Goal: Download file/media

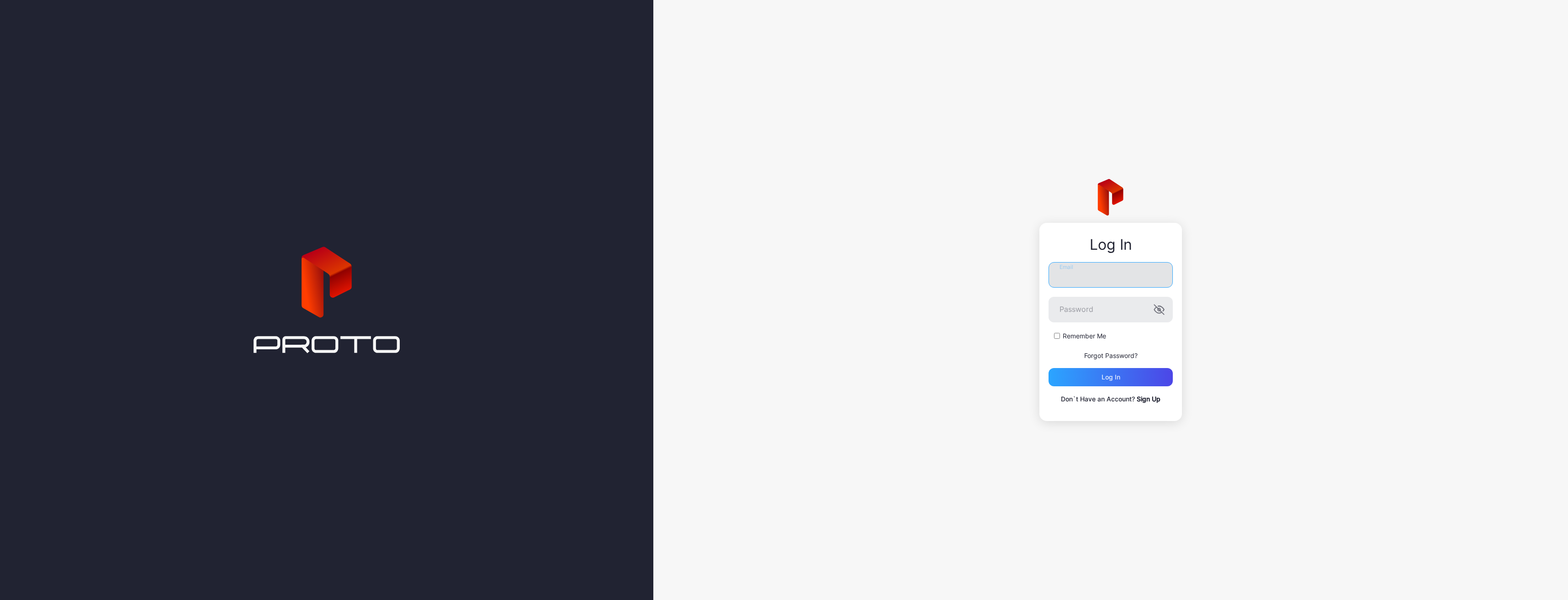
click at [1072, 274] on input "Email" at bounding box center [1111, 275] width 124 height 26
type input "**********"
click at [1129, 281] on input "**********" at bounding box center [1111, 275] width 124 height 26
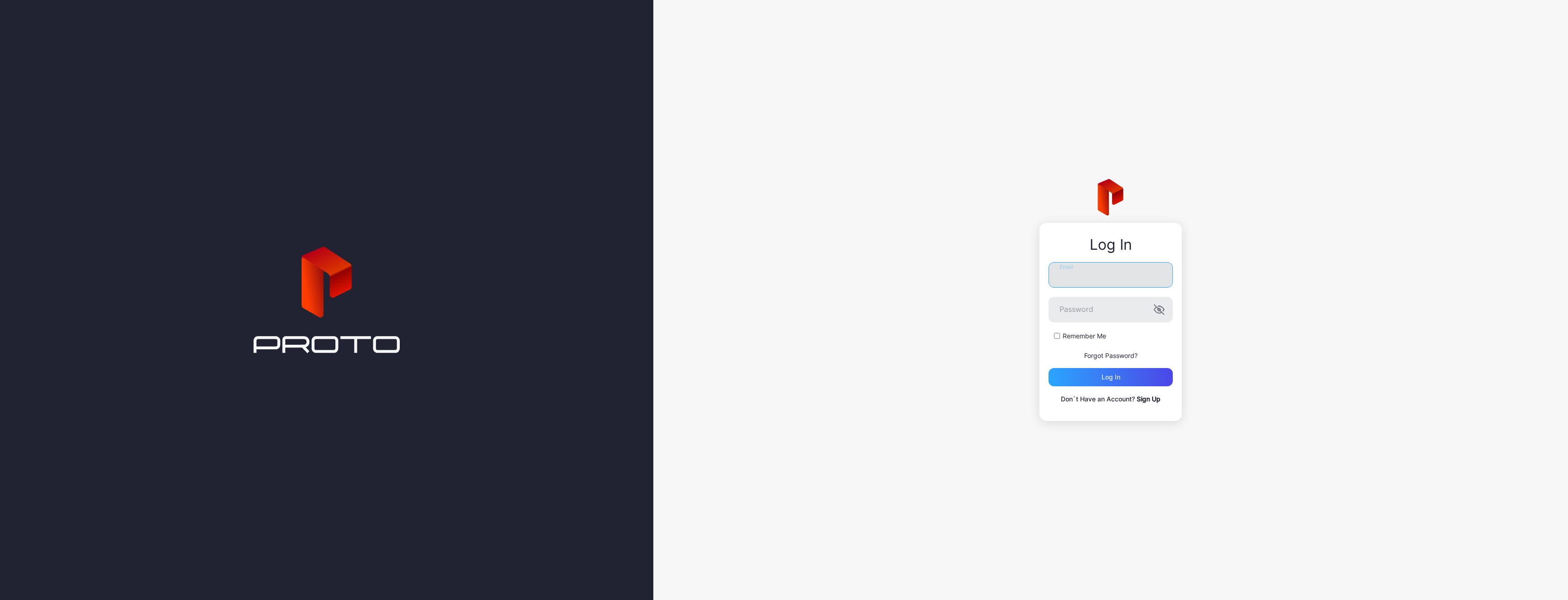
click at [1129, 281] on input "Email" at bounding box center [1111, 275] width 124 height 26
type input "**********"
click at [1135, 277] on input "Email" at bounding box center [1111, 275] width 124 height 26
type input "**********"
click at [1151, 274] on input "**********" at bounding box center [1111, 275] width 124 height 26
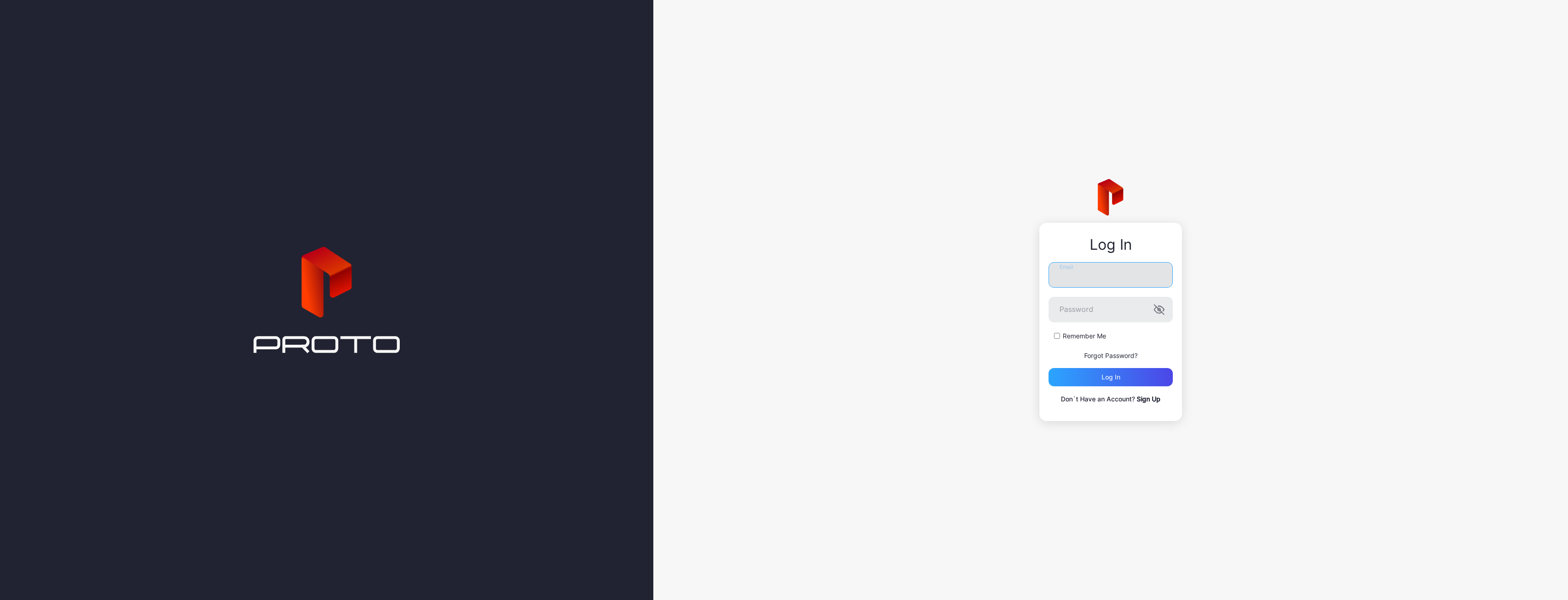
click at [1115, 274] on input "Email" at bounding box center [1111, 275] width 124 height 26
click at [1136, 276] on input "**********" at bounding box center [1111, 275] width 124 height 26
click at [1136, 277] on input "**********" at bounding box center [1111, 275] width 124 height 26
type input "**********"
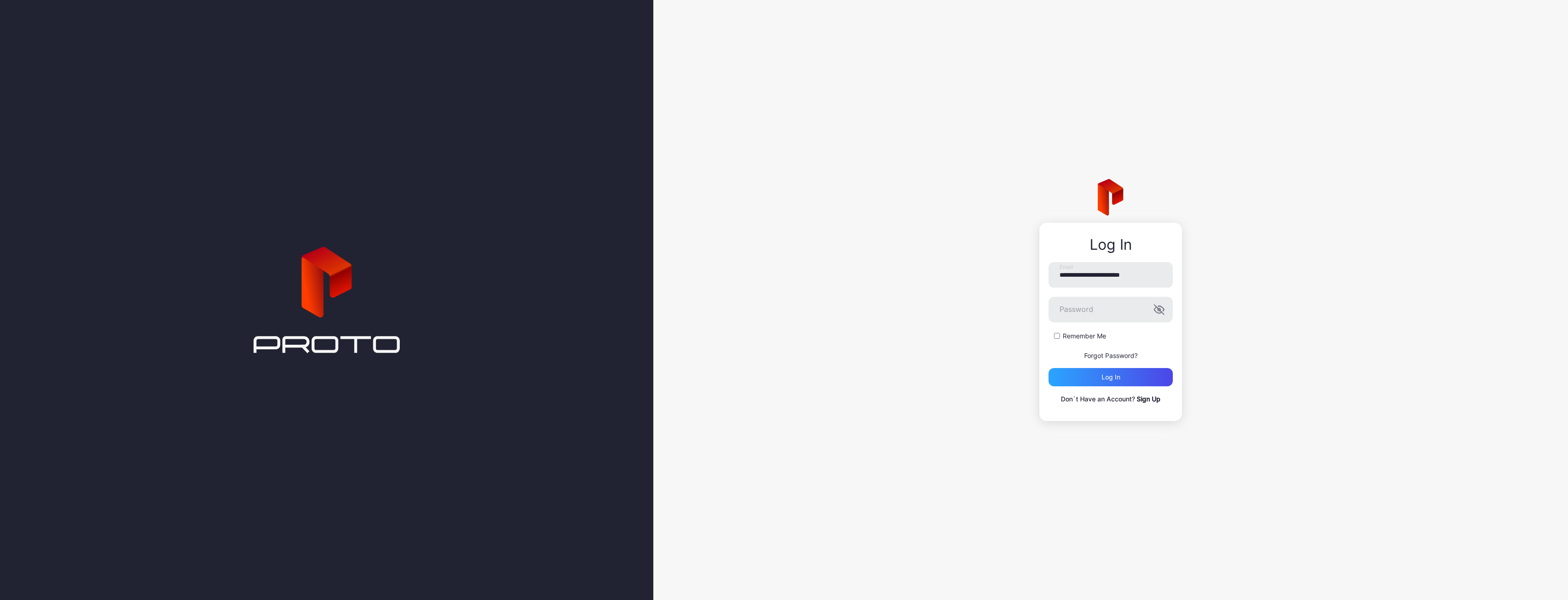
click at [1265, 330] on div "**********" at bounding box center [1110, 300] width 915 height 600
click at [1049, 368] on button "Log in" at bounding box center [1111, 377] width 124 height 18
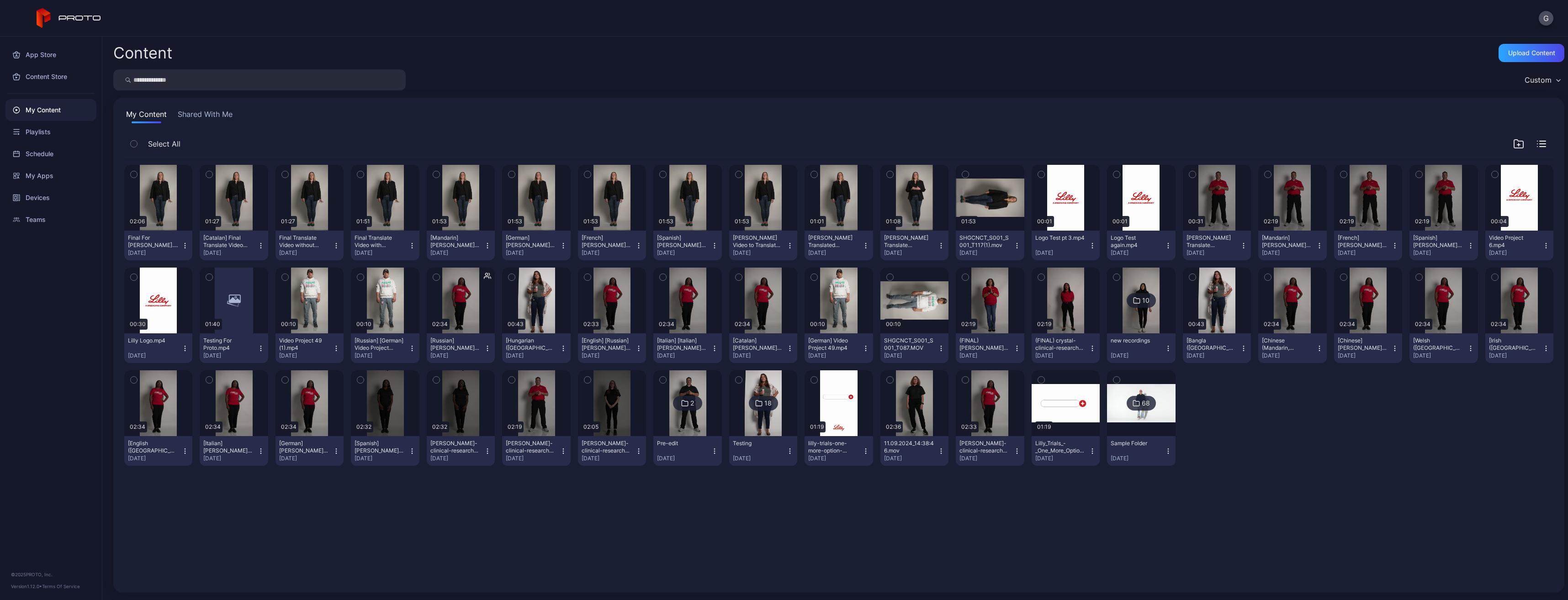
click at [304, 243] on div "Final Translate Video without Mandarin.mp4" at bounding box center [304, 242] width 51 height 15
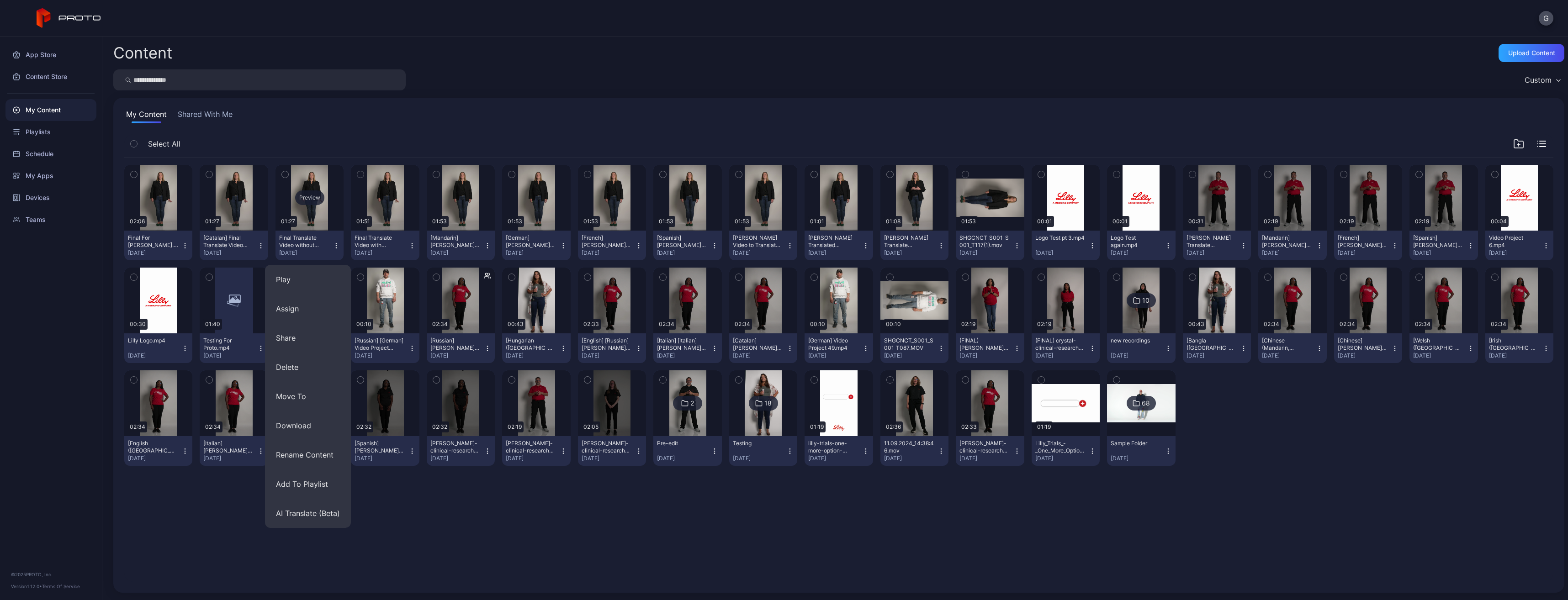
click at [312, 209] on div "Preview" at bounding box center [310, 198] width 68 height 66
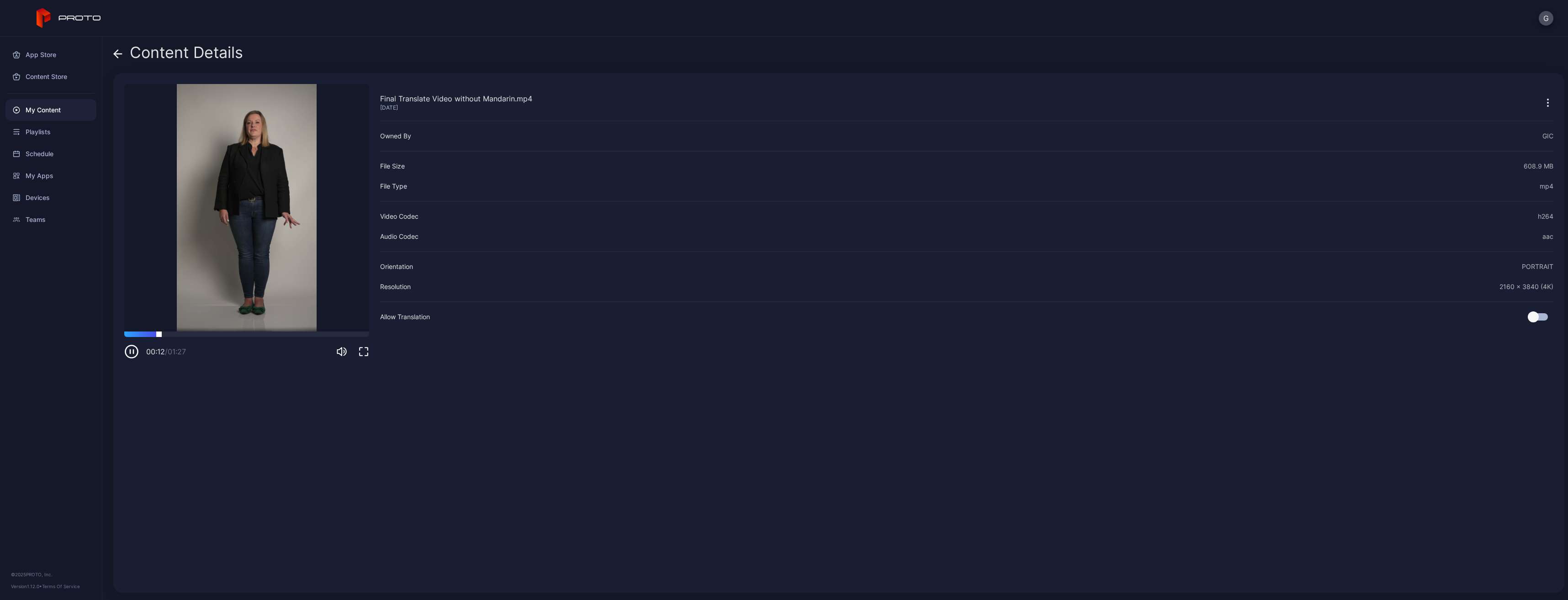
click at [262, 334] on div at bounding box center [247, 334] width 245 height 5
click at [123, 51] on div "Content Details" at bounding box center [178, 55] width 130 height 22
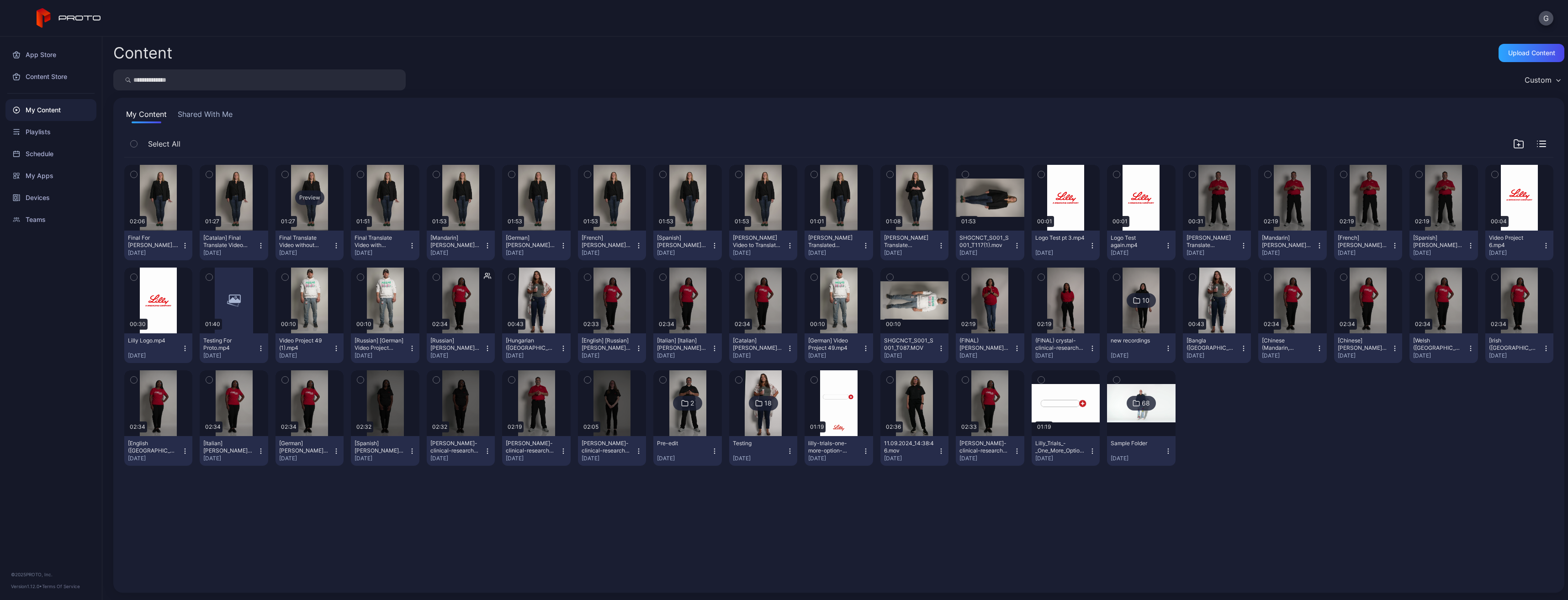
click at [310, 216] on div "Preview" at bounding box center [310, 198] width 68 height 66
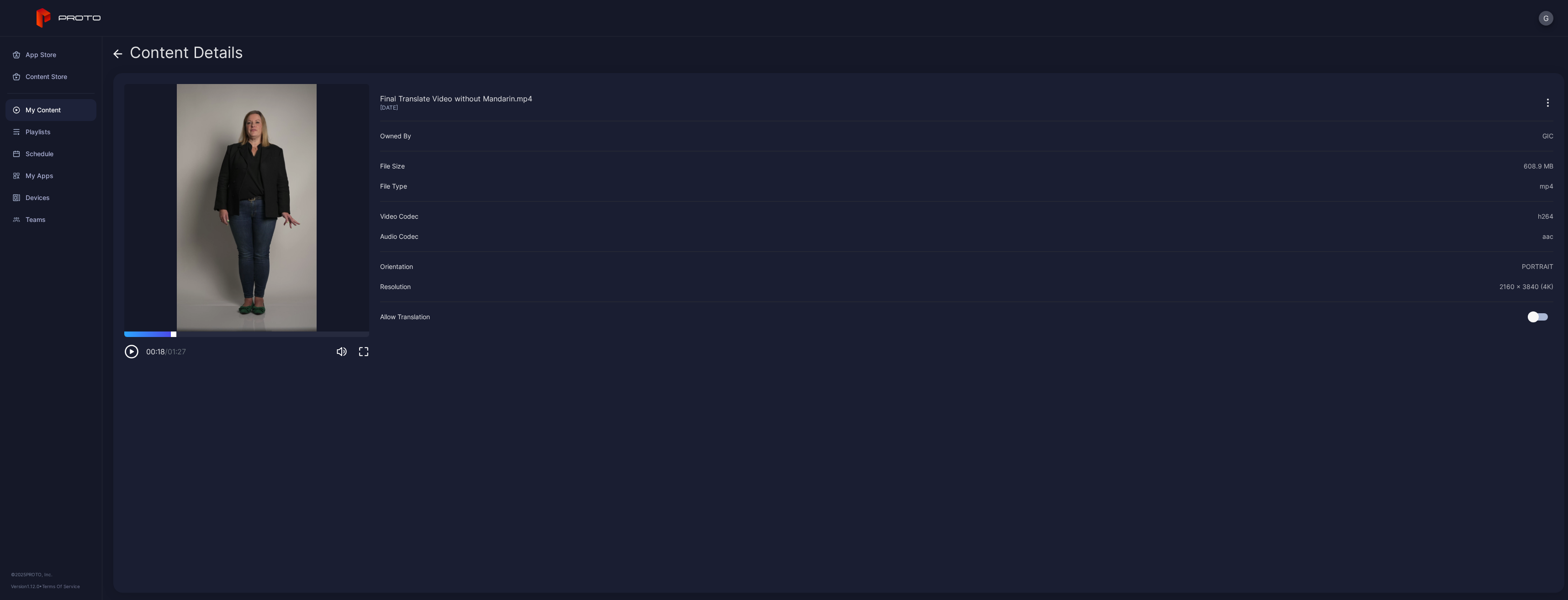
click at [173, 332] on div at bounding box center [247, 334] width 245 height 5
click at [256, 334] on div at bounding box center [247, 334] width 245 height 5
click at [122, 54] on icon at bounding box center [118, 54] width 8 height 0
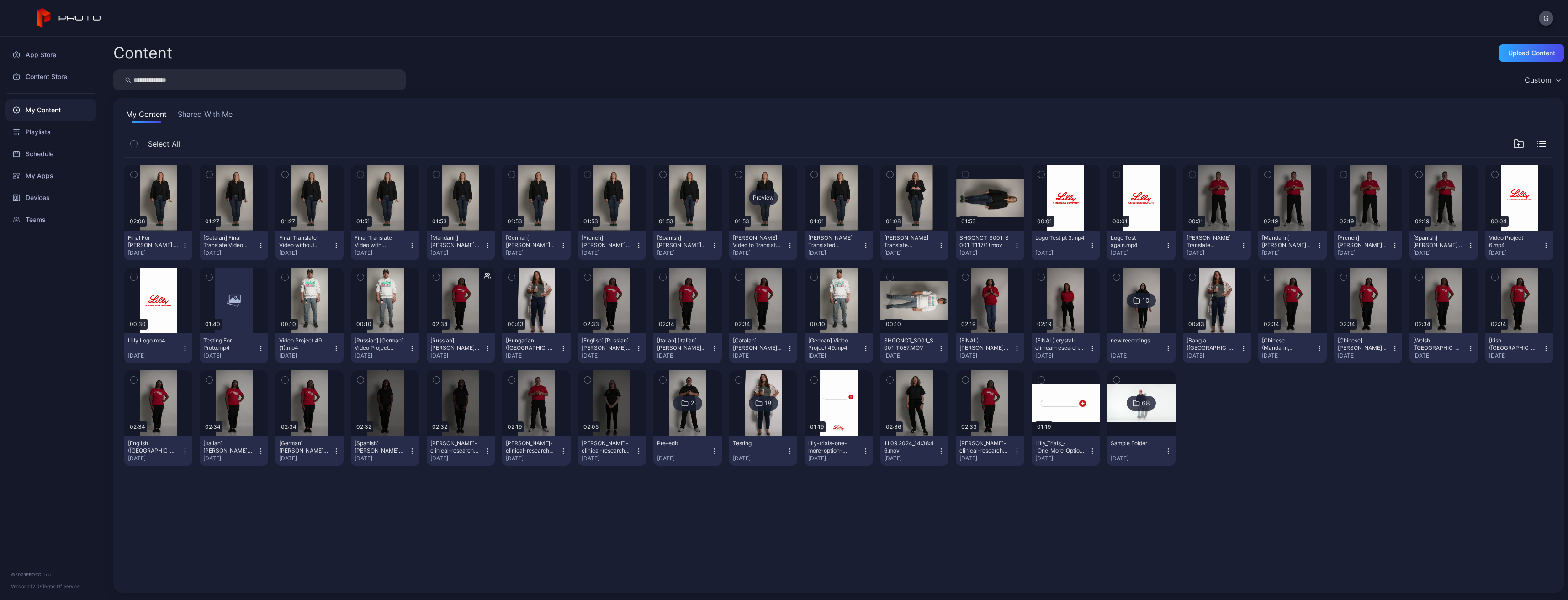
click at [766, 215] on div "Preview" at bounding box center [763, 198] width 68 height 66
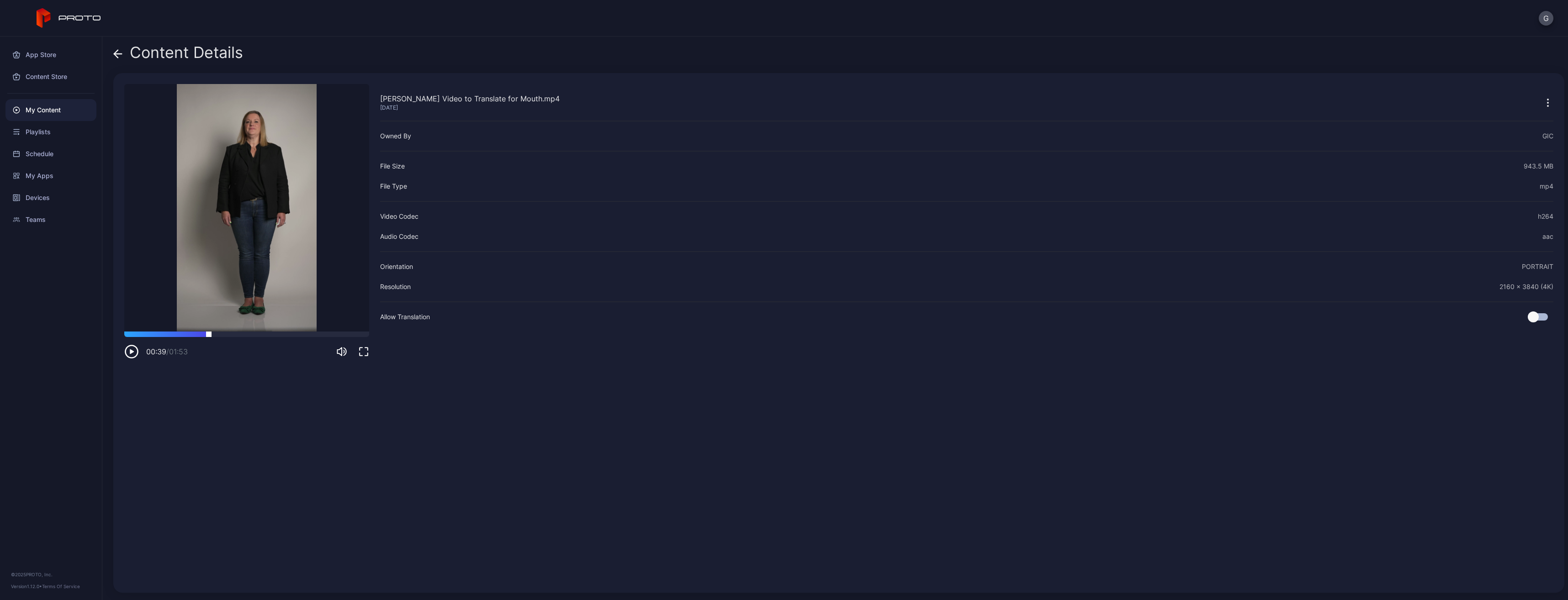
click at [209, 337] on div at bounding box center [247, 334] width 245 height 5
click at [262, 335] on div at bounding box center [247, 334] width 245 height 5
click at [215, 332] on div at bounding box center [215, 332] width 0 height 0
click at [306, 335] on div at bounding box center [247, 334] width 245 height 5
click at [121, 54] on icon at bounding box center [117, 54] width 9 height 9
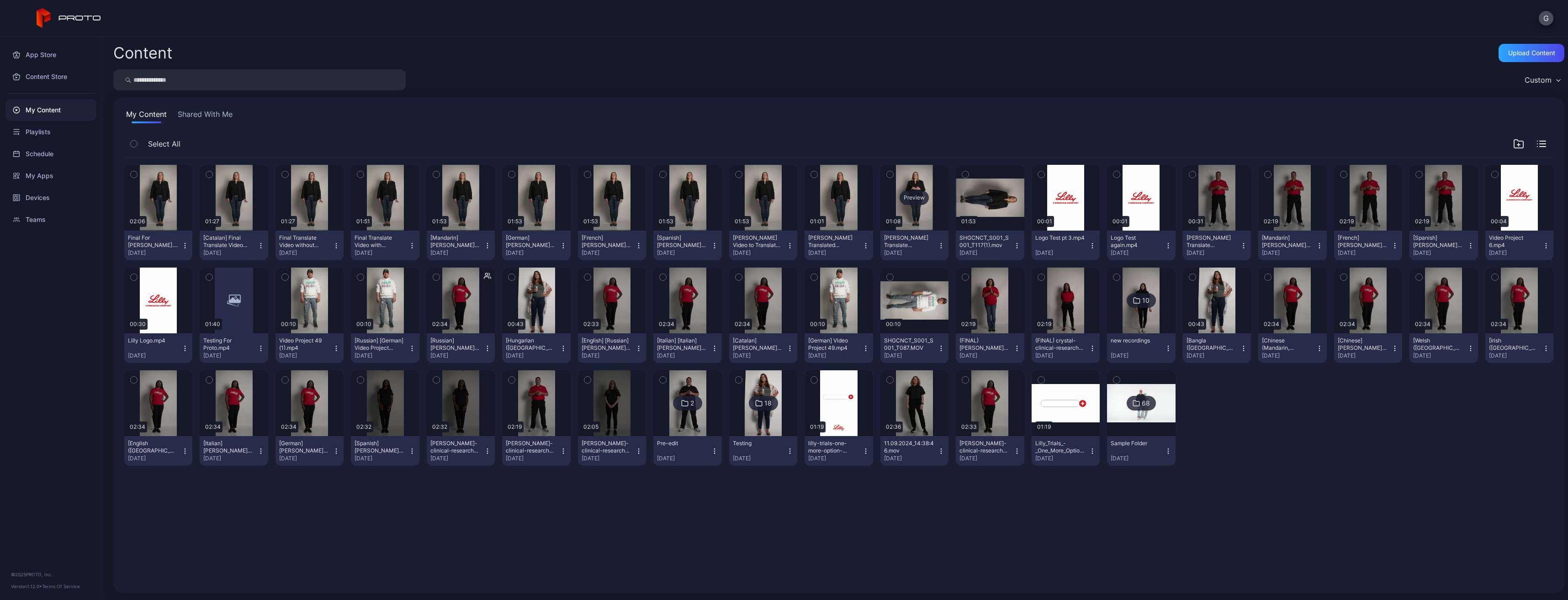
click at [908, 225] on div "Preview" at bounding box center [914, 198] width 68 height 66
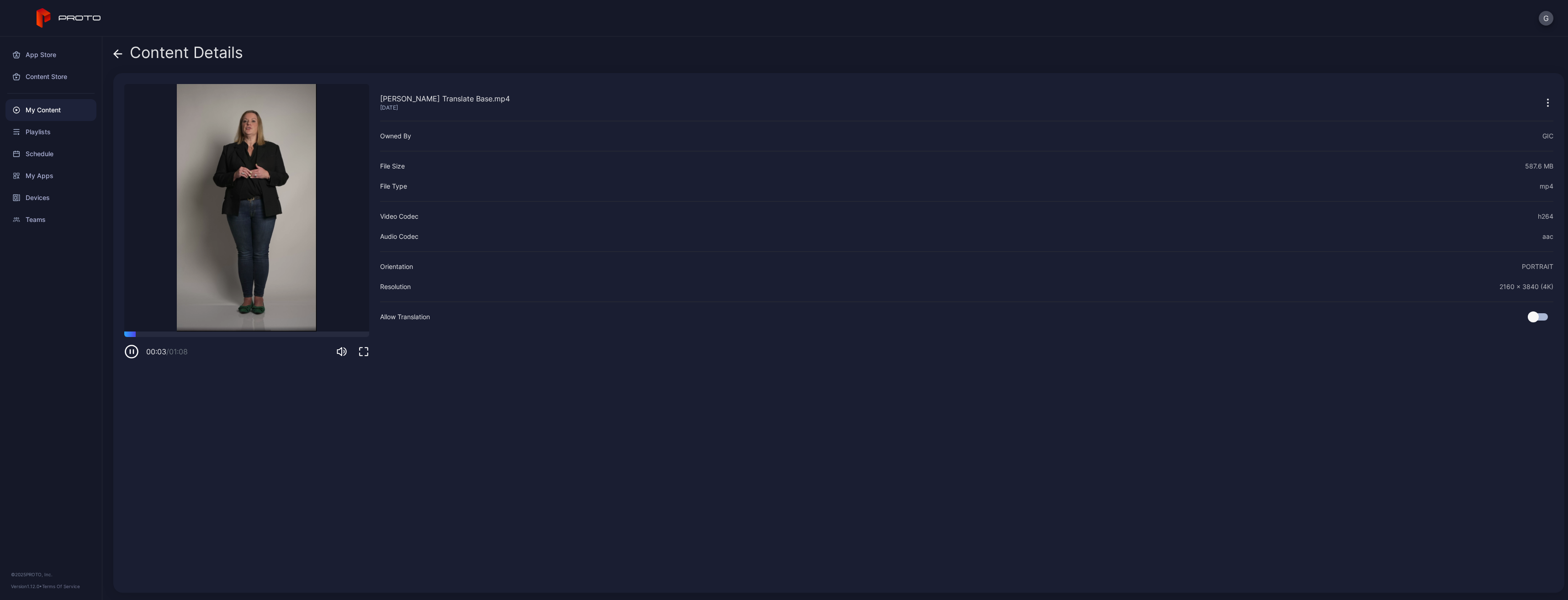
click at [120, 54] on icon at bounding box center [118, 54] width 8 height 0
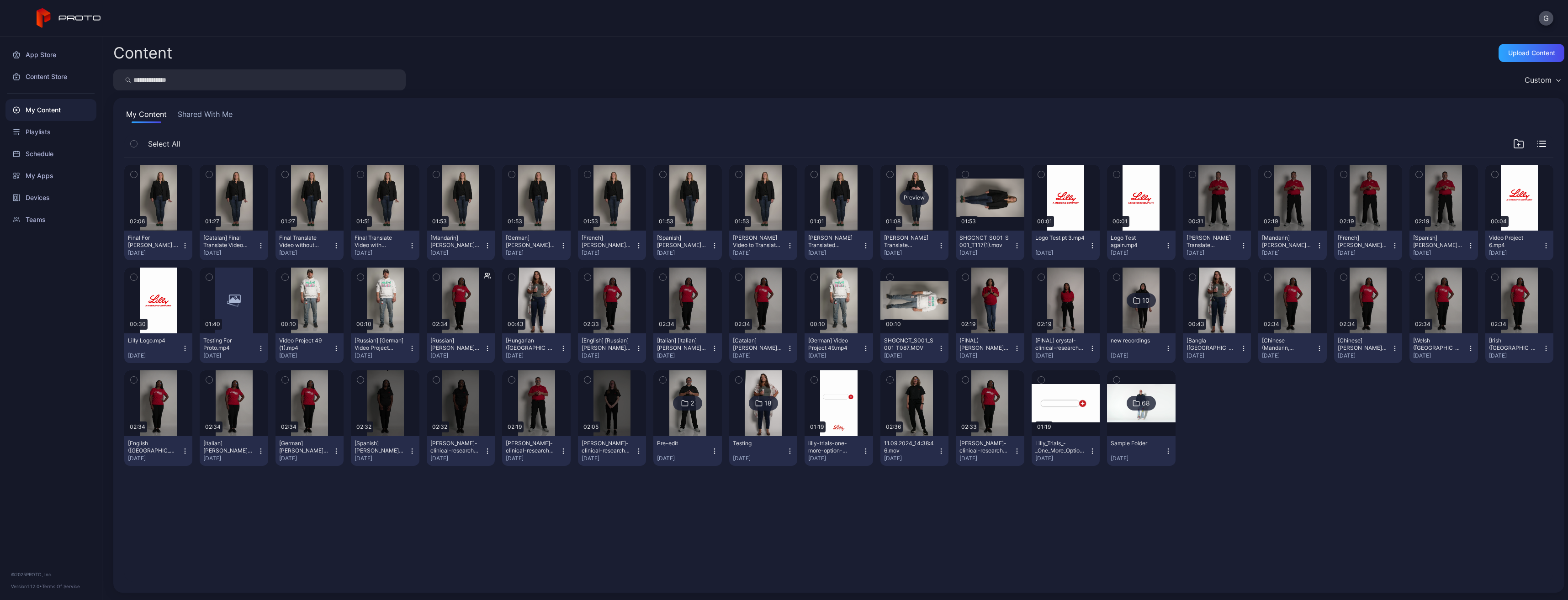
click at [912, 219] on div "Preview" at bounding box center [914, 198] width 68 height 66
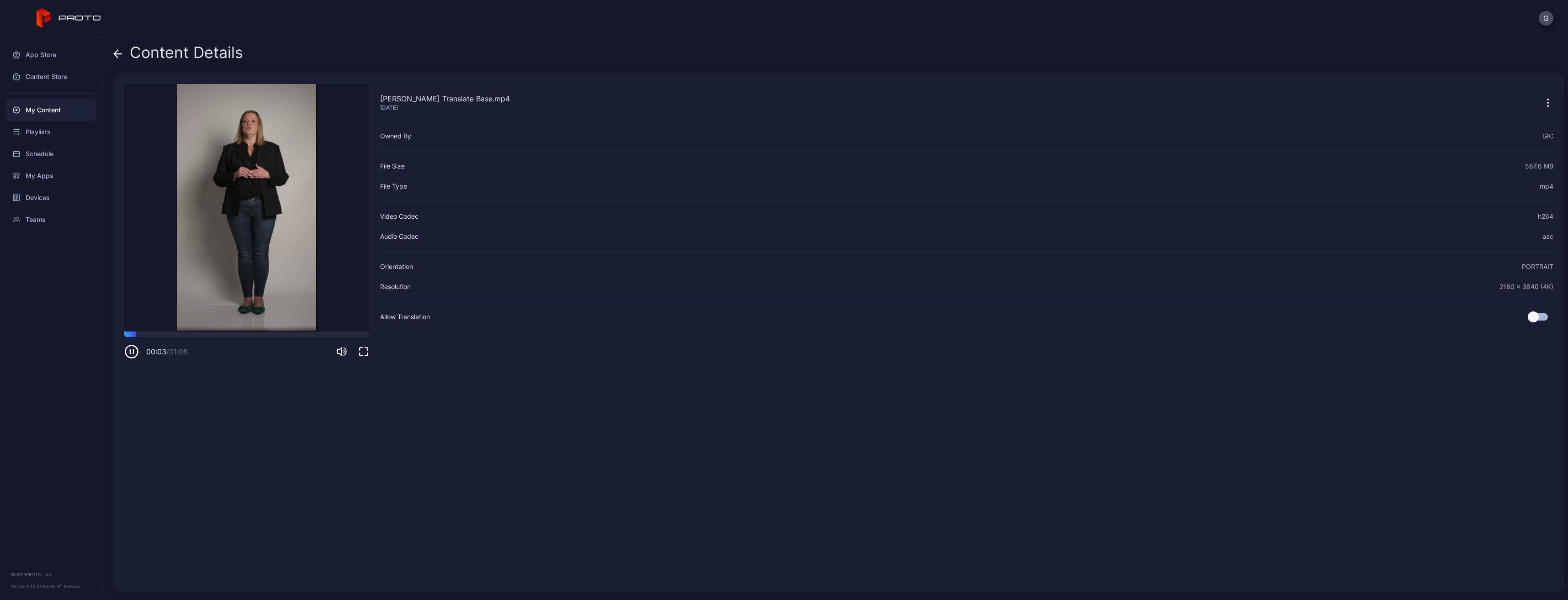
click at [131, 347] on icon "button" at bounding box center [131, 352] width 15 height 15
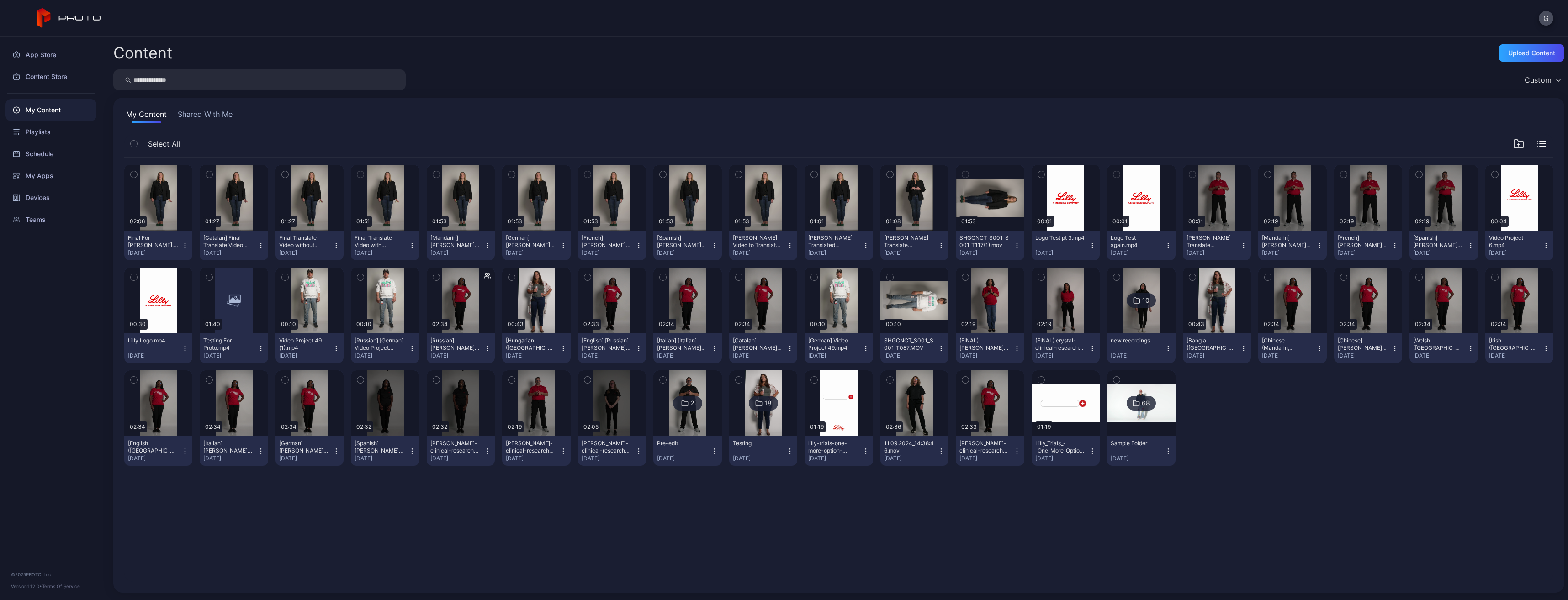
click at [764, 241] on div "[PERSON_NAME] Video to Translate for Mouth.mp4" at bounding box center [758, 242] width 51 height 15
click at [763, 213] on div "Preview" at bounding box center [763, 198] width 68 height 66
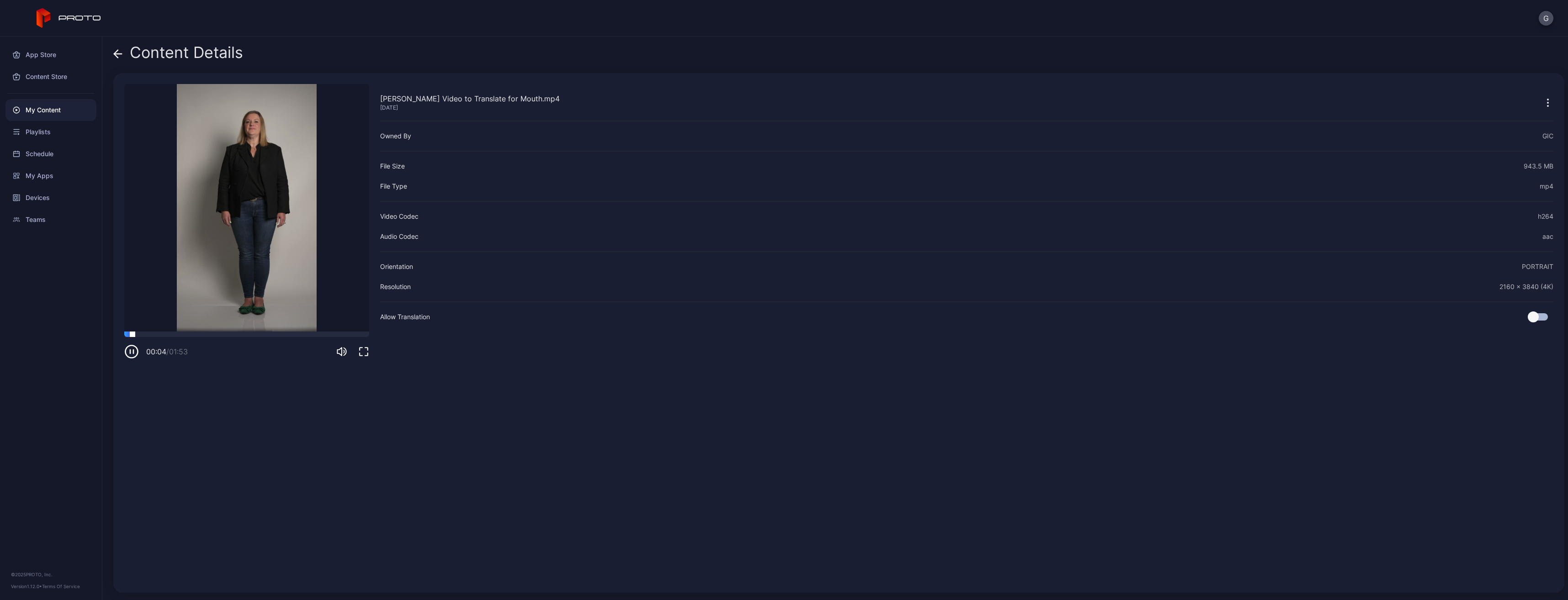
click at [208, 335] on div at bounding box center [247, 334] width 245 height 5
click at [133, 351] on icon "button" at bounding box center [133, 352] width 0 height 4
click at [1542, 100] on icon "button" at bounding box center [1548, 103] width 11 height 11
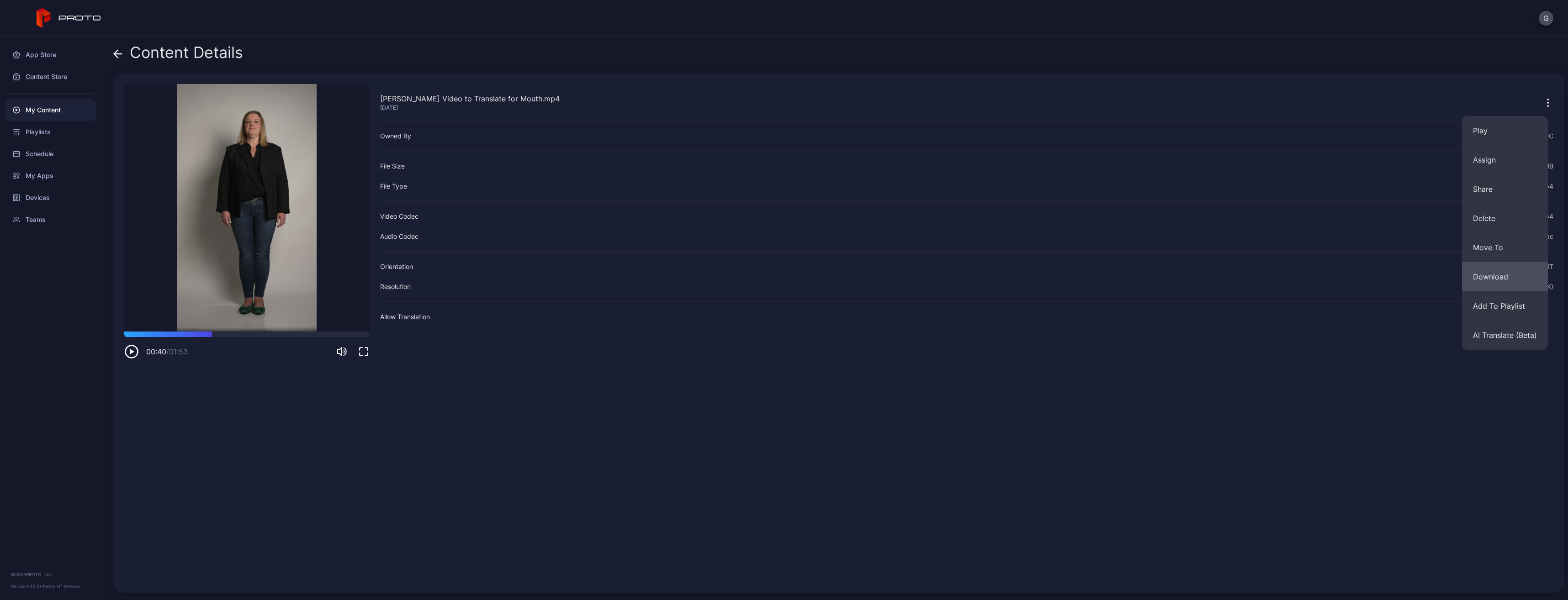
click at [1516, 279] on button "Download" at bounding box center [1505, 277] width 86 height 29
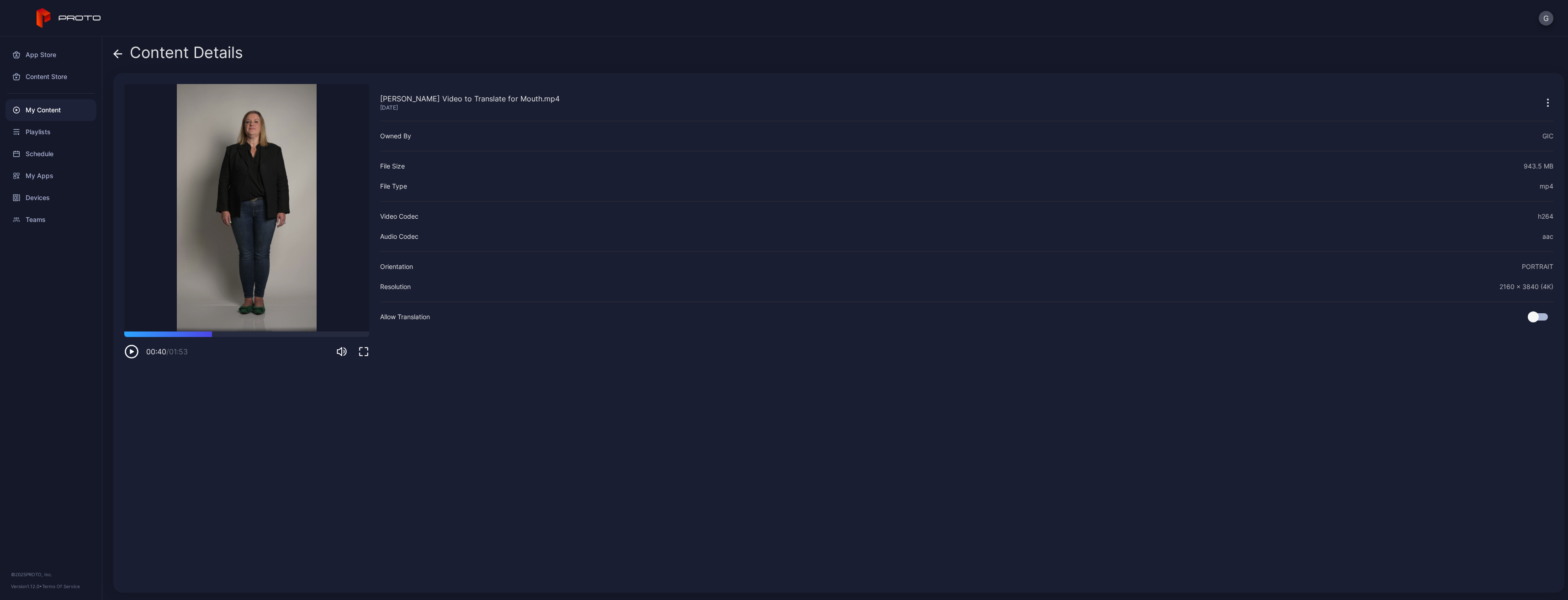
click at [187, 276] on video "Sorry, your browser doesn‘t support embedded videos" at bounding box center [247, 208] width 245 height 248
click at [134, 350] on icon "button" at bounding box center [131, 352] width 15 height 15
click at [242, 336] on div at bounding box center [247, 334] width 245 height 5
click at [278, 336] on div at bounding box center [247, 334] width 245 height 5
click at [318, 336] on div at bounding box center [247, 334] width 245 height 5
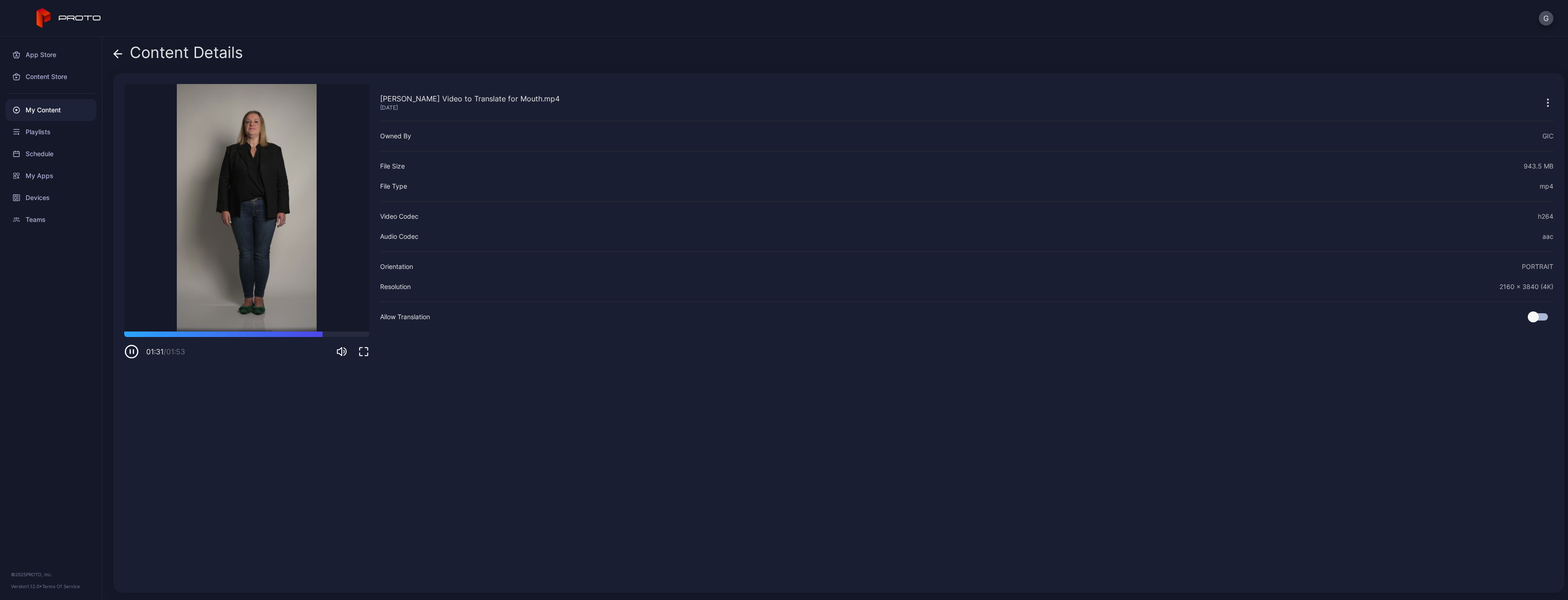
click at [127, 353] on icon "button" at bounding box center [131, 352] width 15 height 15
click at [114, 51] on icon at bounding box center [117, 54] width 9 height 9
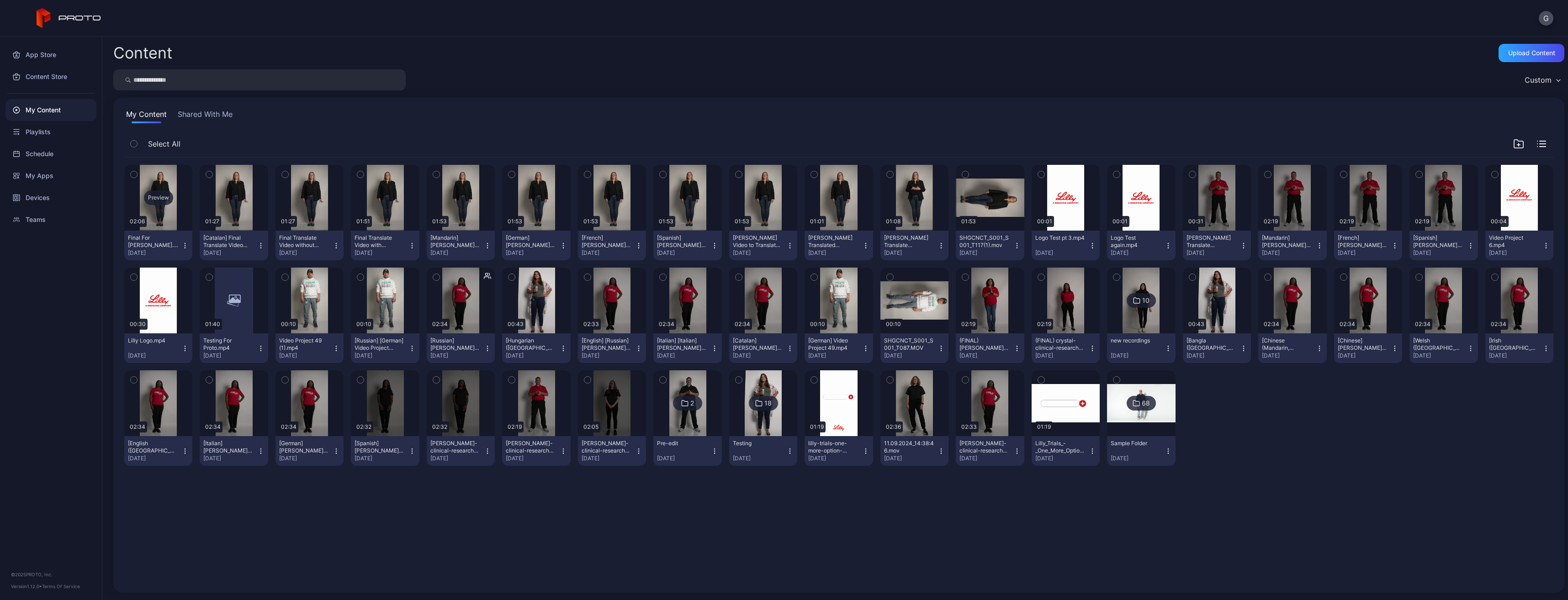
click at [164, 212] on div "Preview" at bounding box center [158, 198] width 68 height 66
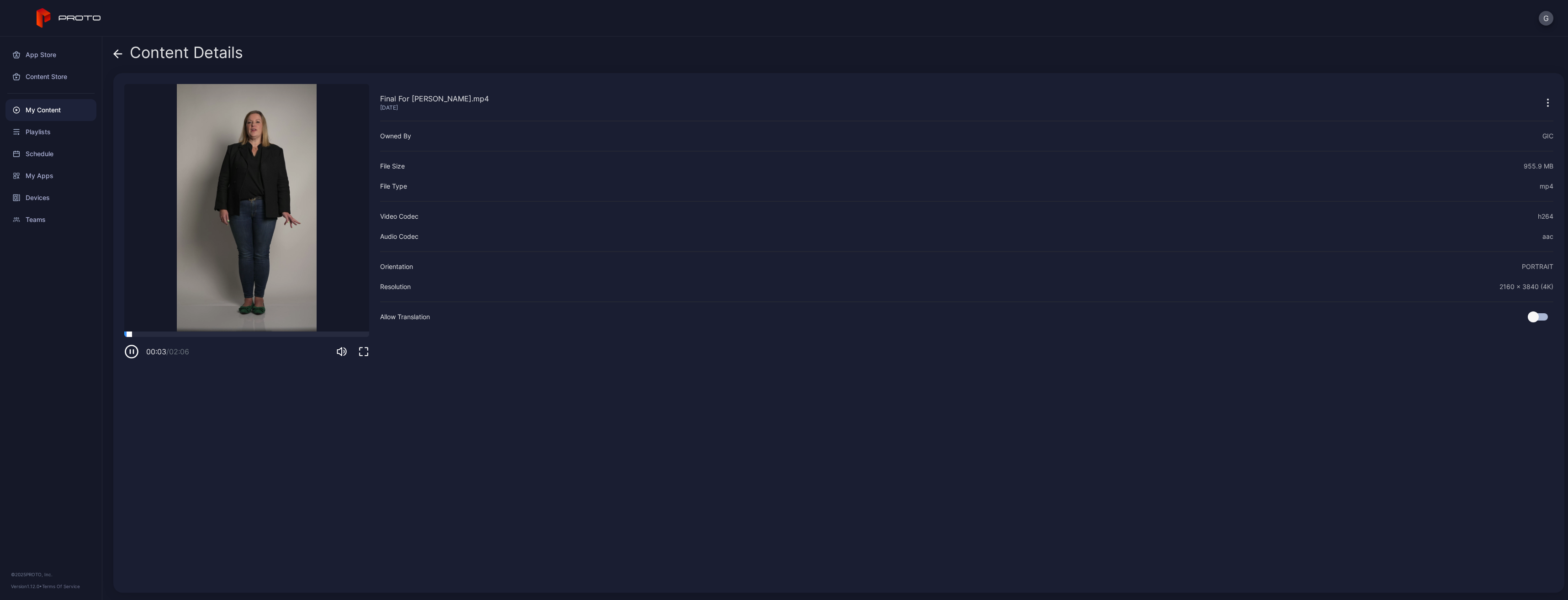
click at [158, 337] on div at bounding box center [247, 334] width 245 height 5
click at [196, 336] on div at bounding box center [247, 334] width 245 height 5
click at [226, 333] on div at bounding box center [247, 334] width 245 height 5
click at [250, 335] on div at bounding box center [247, 334] width 245 height 5
click at [303, 335] on div at bounding box center [247, 334] width 245 height 5
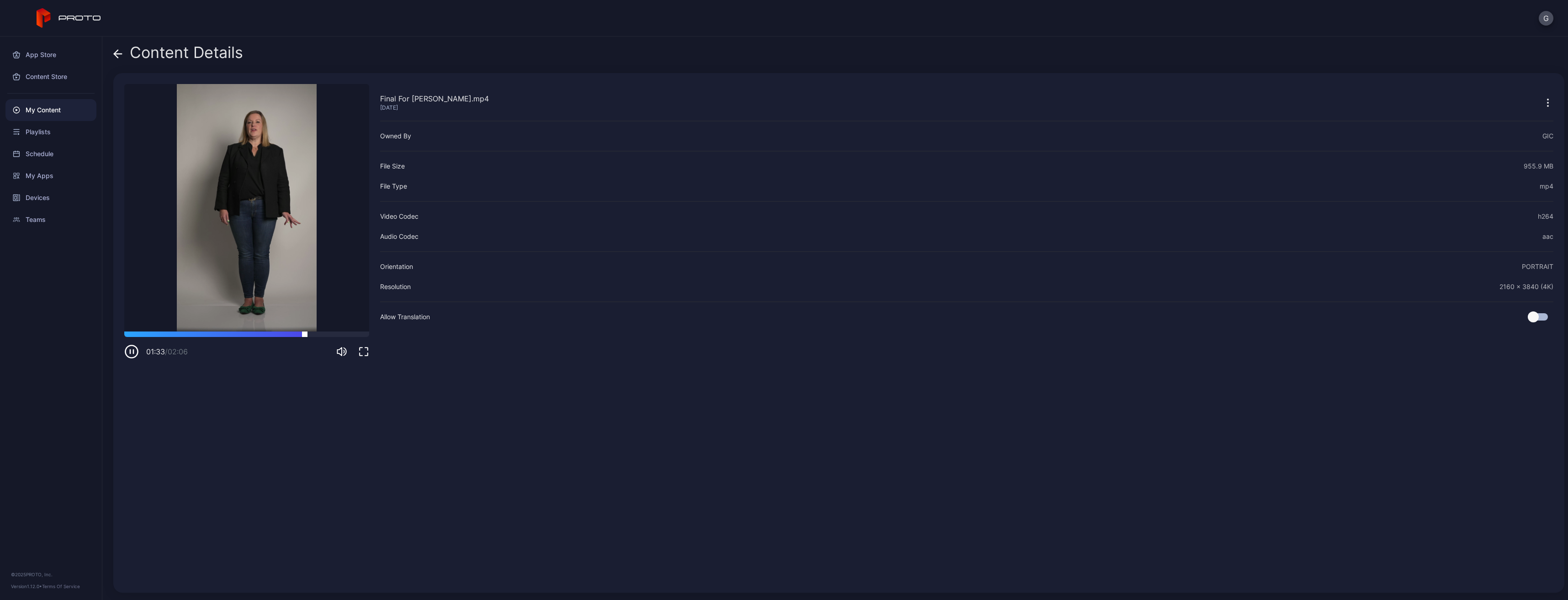
click at [328, 335] on div at bounding box center [247, 334] width 245 height 5
drag, startPoint x: 125, startPoint y: 332, endPoint x: 82, endPoint y: 332, distance: 43.0
click at [82, 332] on div "App Store Content Store My Content Playlists Schedule My Apps Devices Teams © 2…" at bounding box center [784, 318] width 1568 height 563
click at [133, 351] on icon "button" at bounding box center [131, 352] width 15 height 15
click at [1542, 100] on icon "button" at bounding box center [1548, 103] width 11 height 11
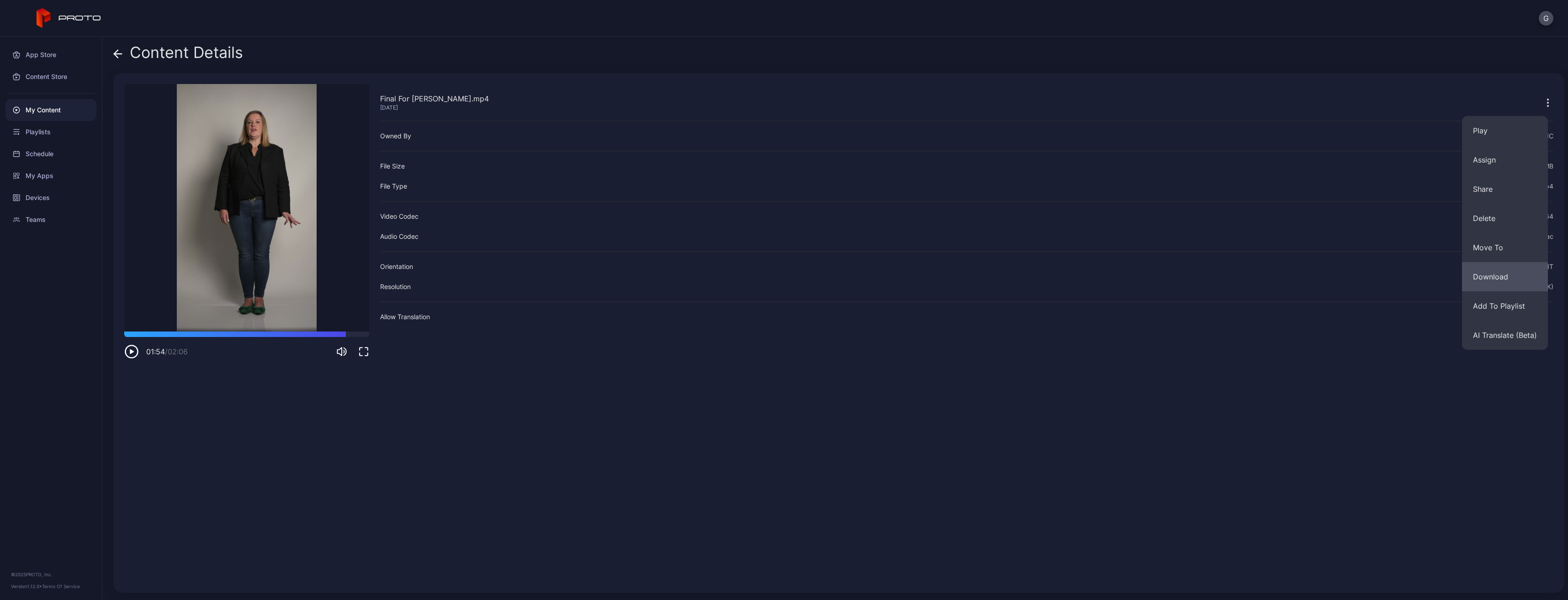
click at [1509, 281] on button "Download" at bounding box center [1505, 277] width 86 height 29
